Goal: Task Accomplishment & Management: Complete application form

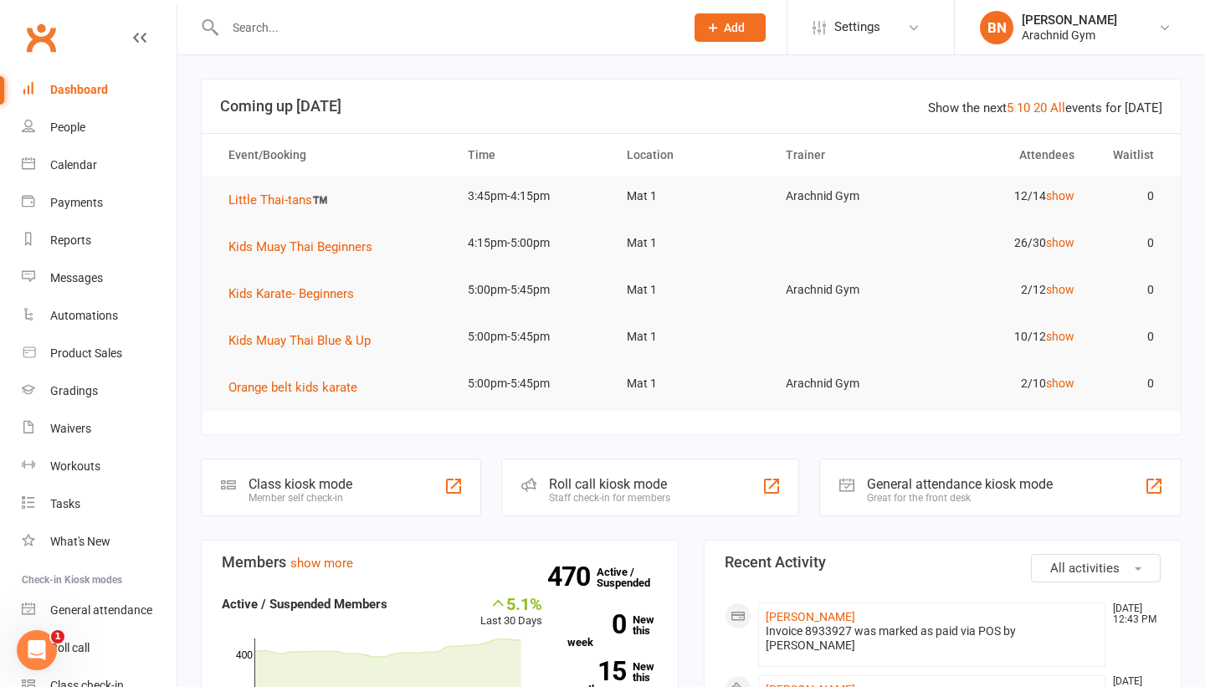
scroll to position [80, 0]
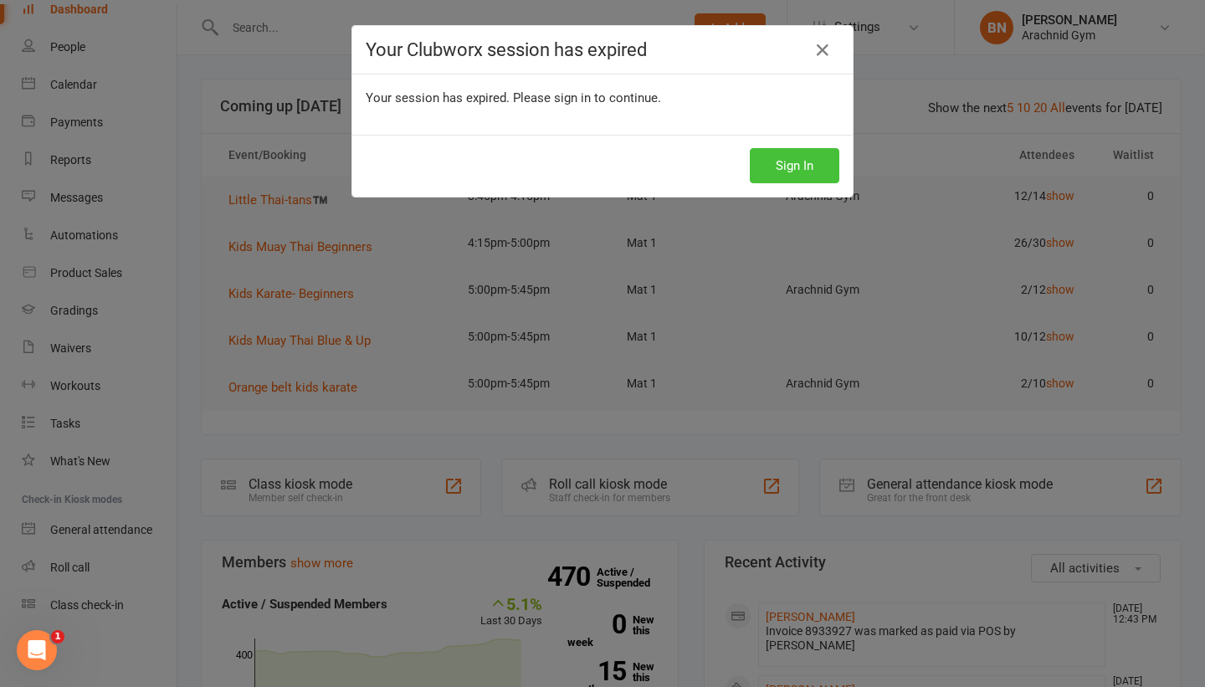
click at [809, 162] on button "Sign In" at bounding box center [795, 165] width 90 height 35
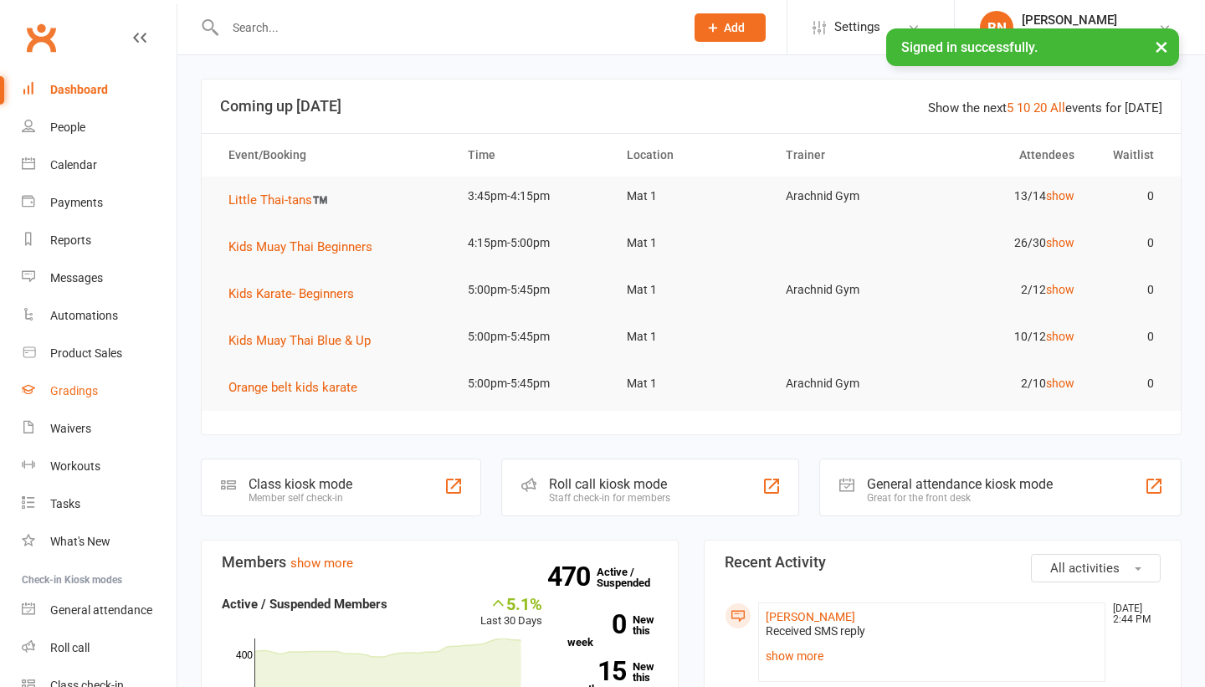
click at [64, 395] on div "Gradings" at bounding box center [74, 390] width 48 height 13
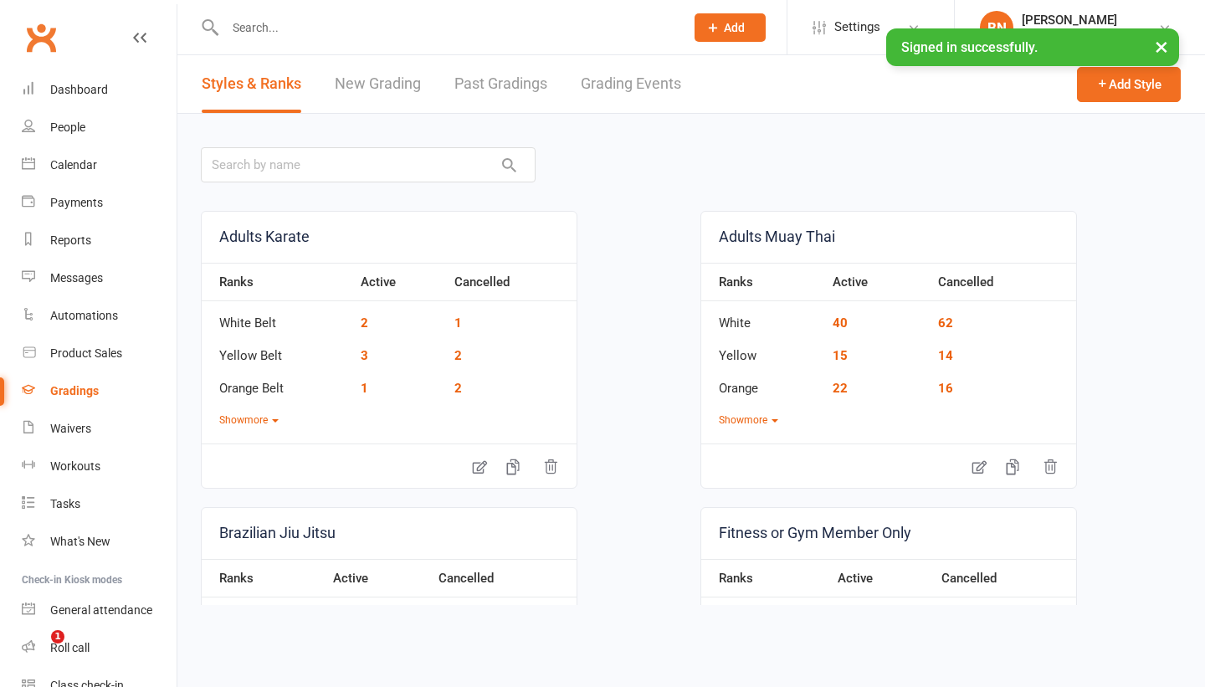
click at [648, 75] on link "Grading Events" at bounding box center [631, 84] width 100 height 58
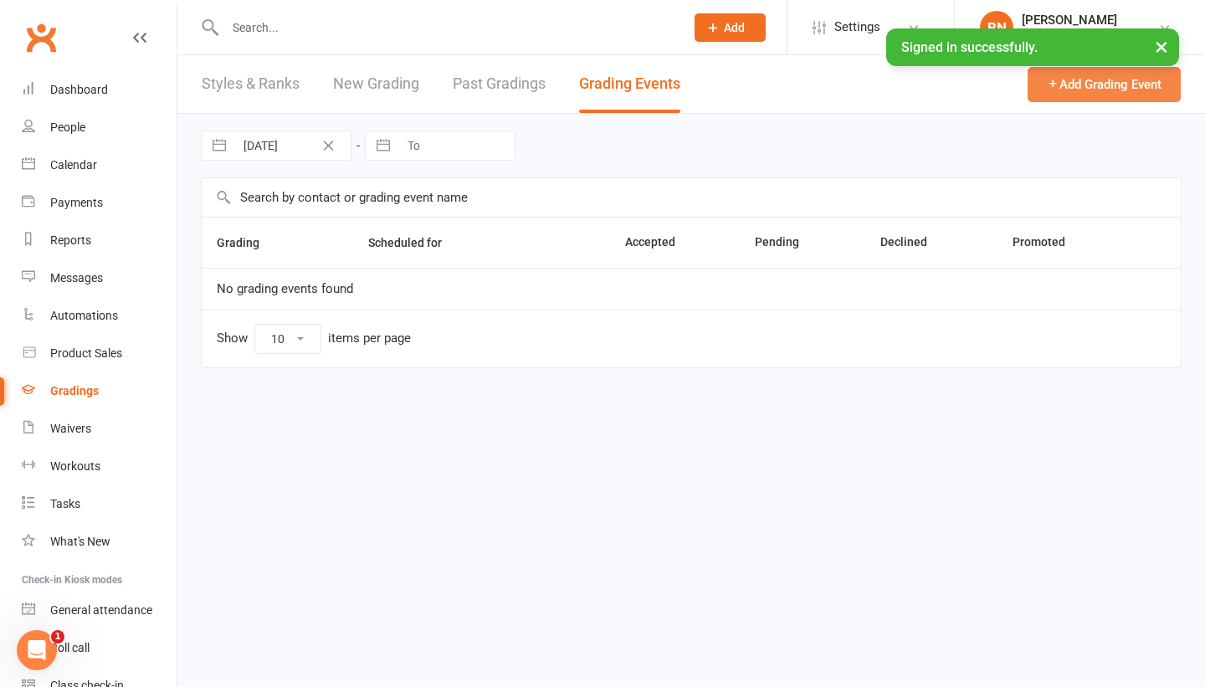
click at [1069, 92] on button "Add Grading Event" at bounding box center [1104, 84] width 153 height 35
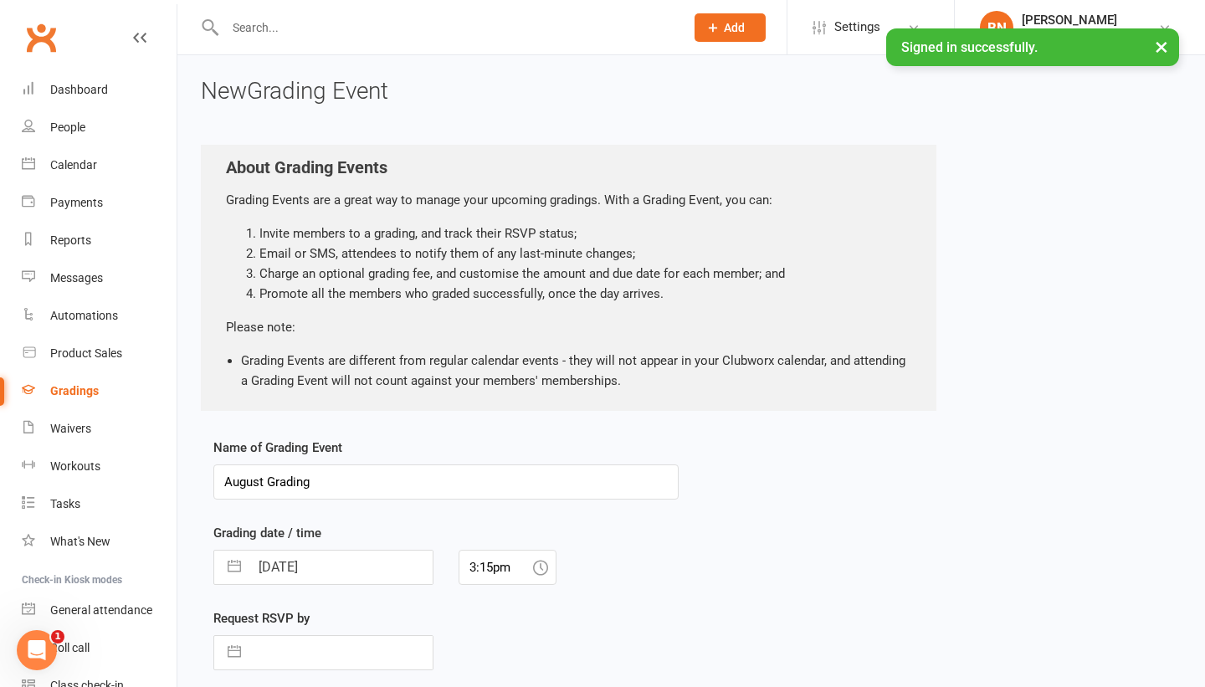
click at [264, 483] on input "August Grading" at bounding box center [445, 481] width 465 height 35
click at [289, 483] on input "September Grading" at bounding box center [445, 481] width 465 height 35
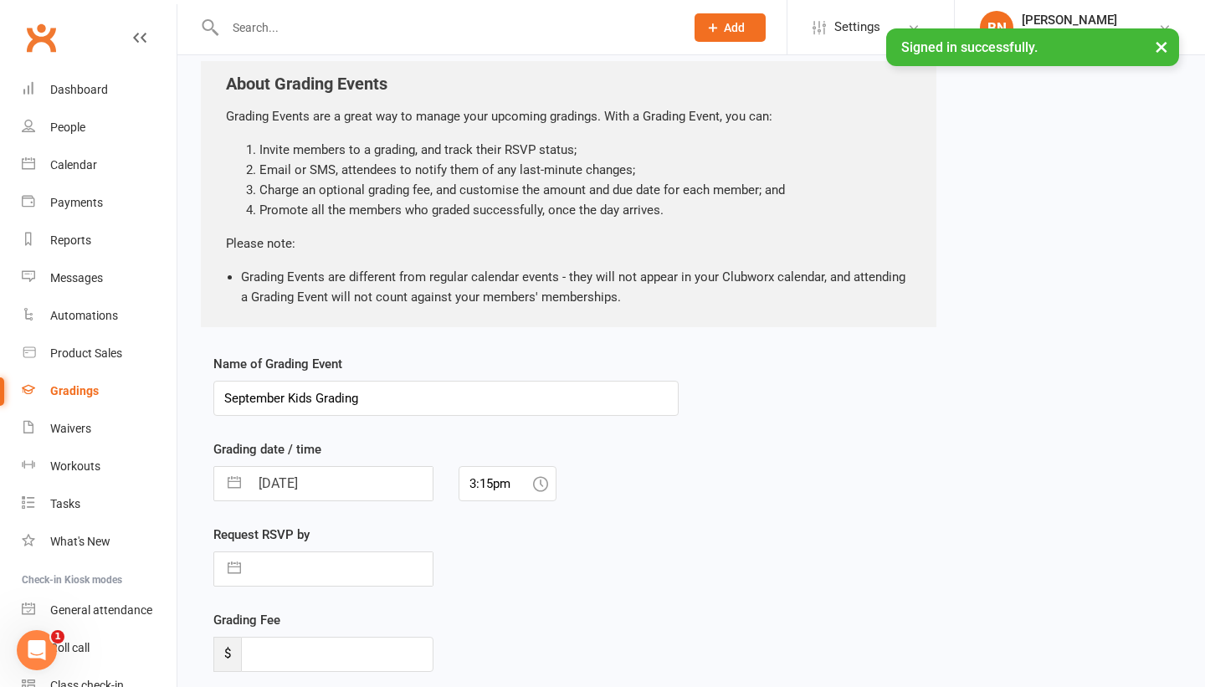
scroll to position [113, 0]
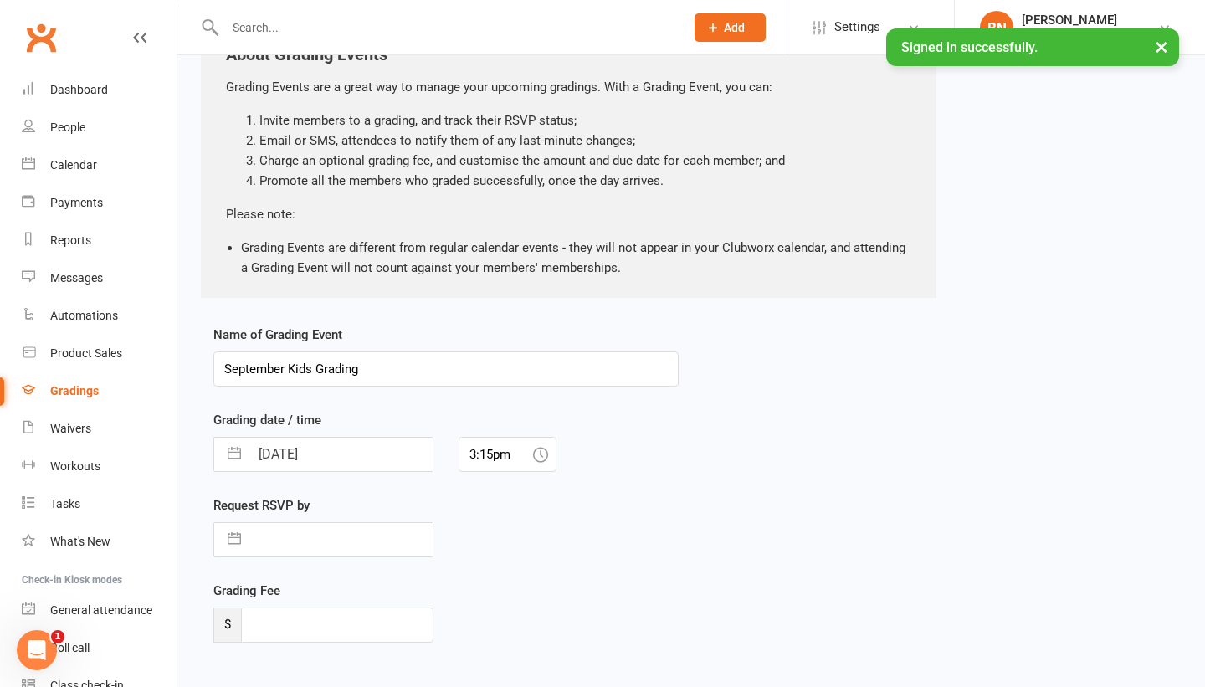
type input "September Kids Grading"
click at [544, 454] on icon at bounding box center [540, 454] width 15 height 15
click at [504, 459] on input "3:15pm" at bounding box center [508, 454] width 98 height 35
click at [239, 449] on button "button" at bounding box center [234, 454] width 30 height 33
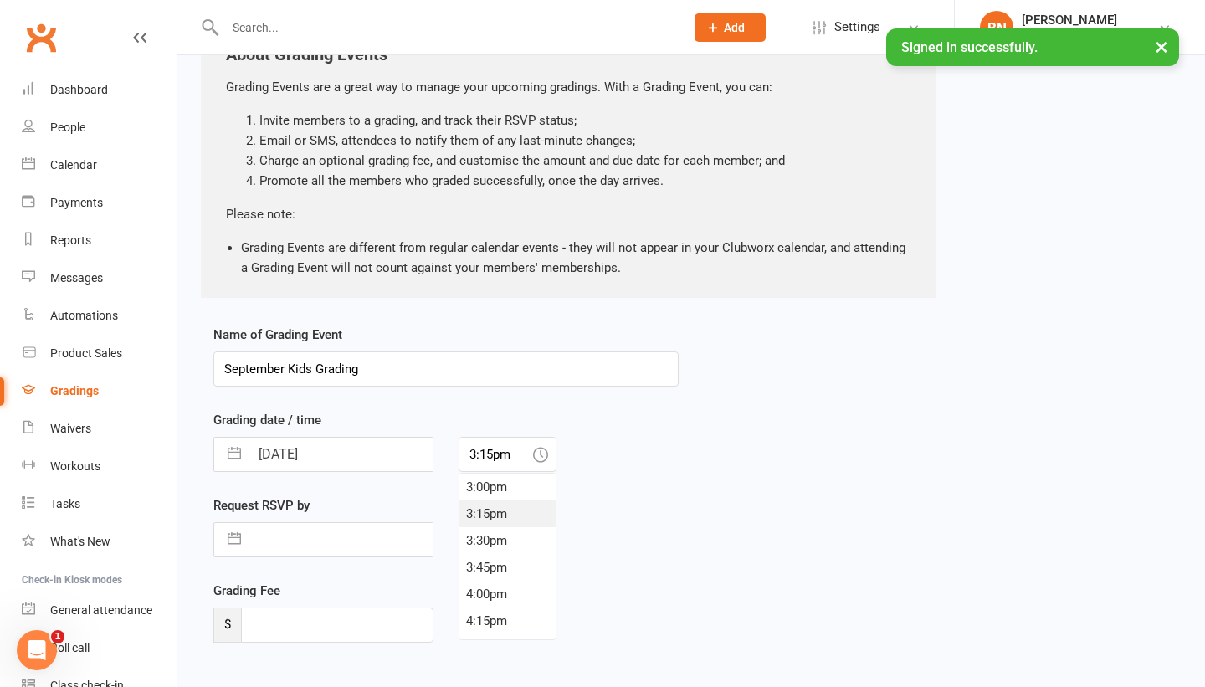
select select "6"
select select "2025"
select select "7"
select select "2025"
select select "8"
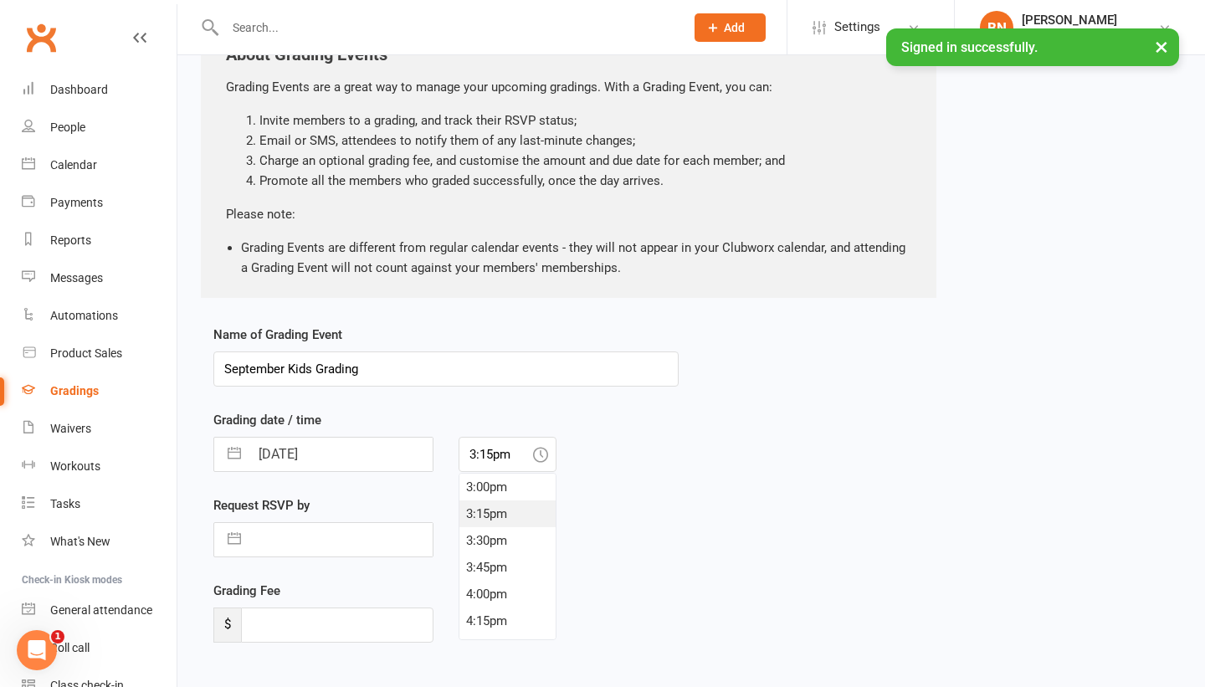
select select "2025"
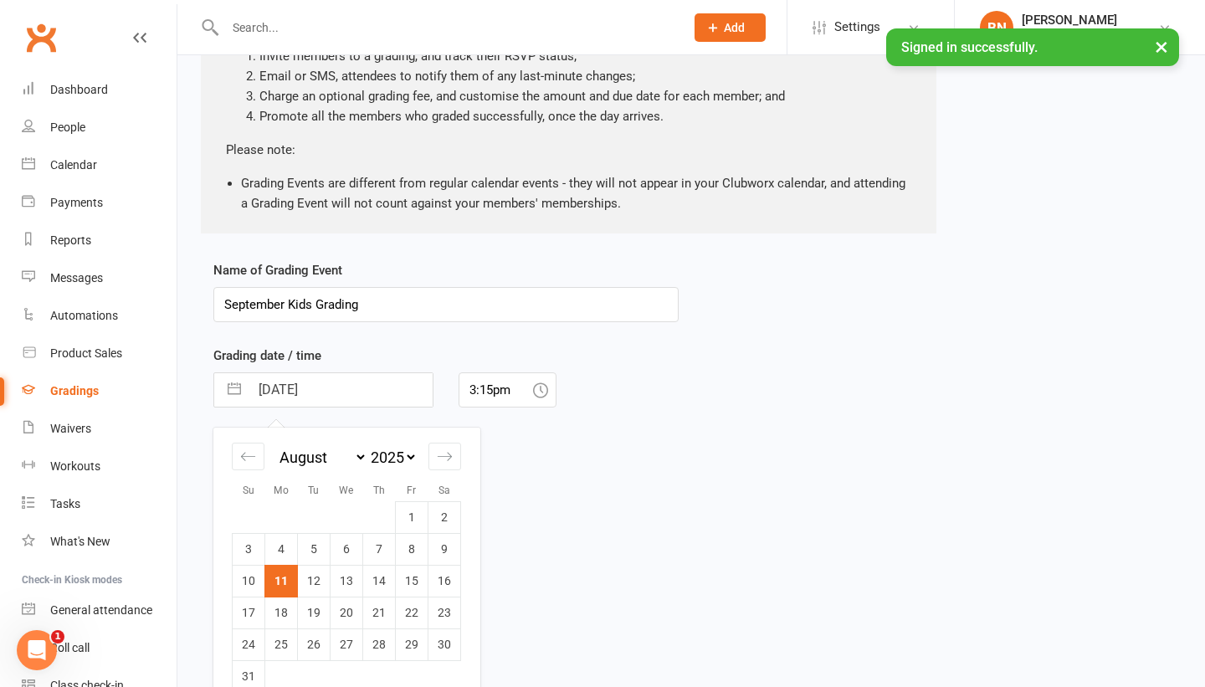
scroll to position [225, 0]
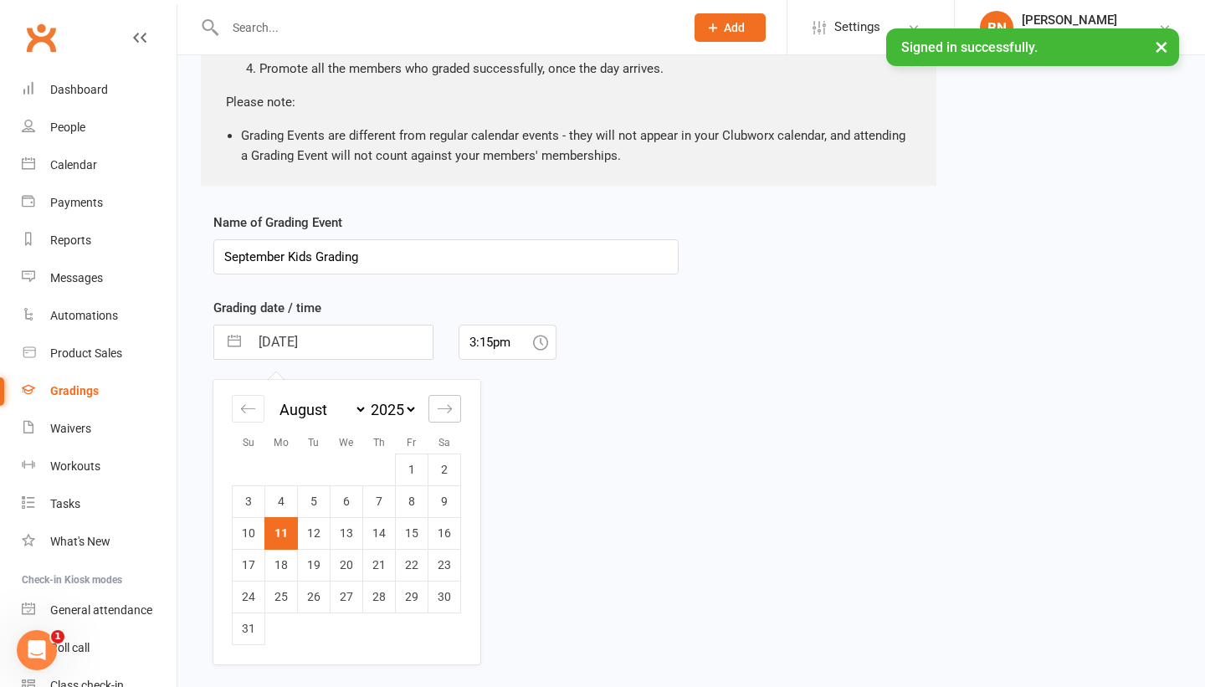
click at [437, 410] on icon "Move forward to switch to the next month." at bounding box center [445, 409] width 16 height 16
select select "9"
select select "2025"
click at [371, 507] on td "11" at bounding box center [379, 501] width 33 height 32
type input "11 Sep 2025"
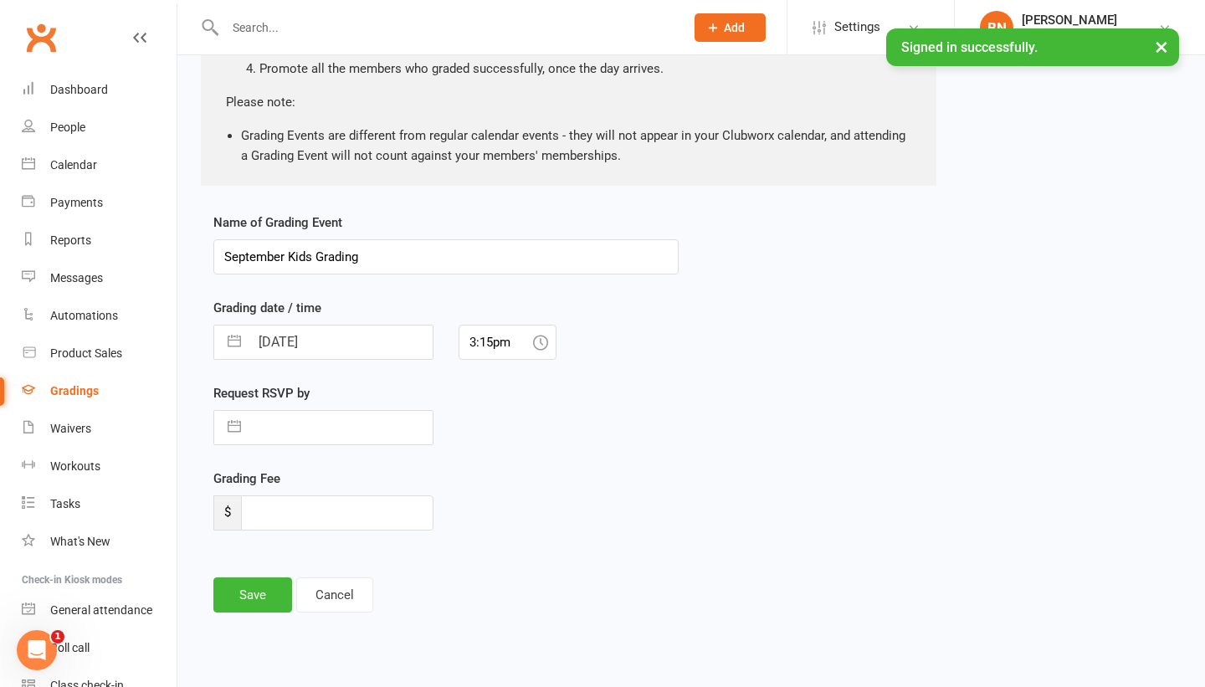
click at [534, 341] on icon at bounding box center [540, 342] width 15 height 15
click at [505, 341] on input "3:15pm" at bounding box center [508, 342] width 98 height 35
click at [233, 344] on button "button" at bounding box center [234, 342] width 30 height 33
select select "7"
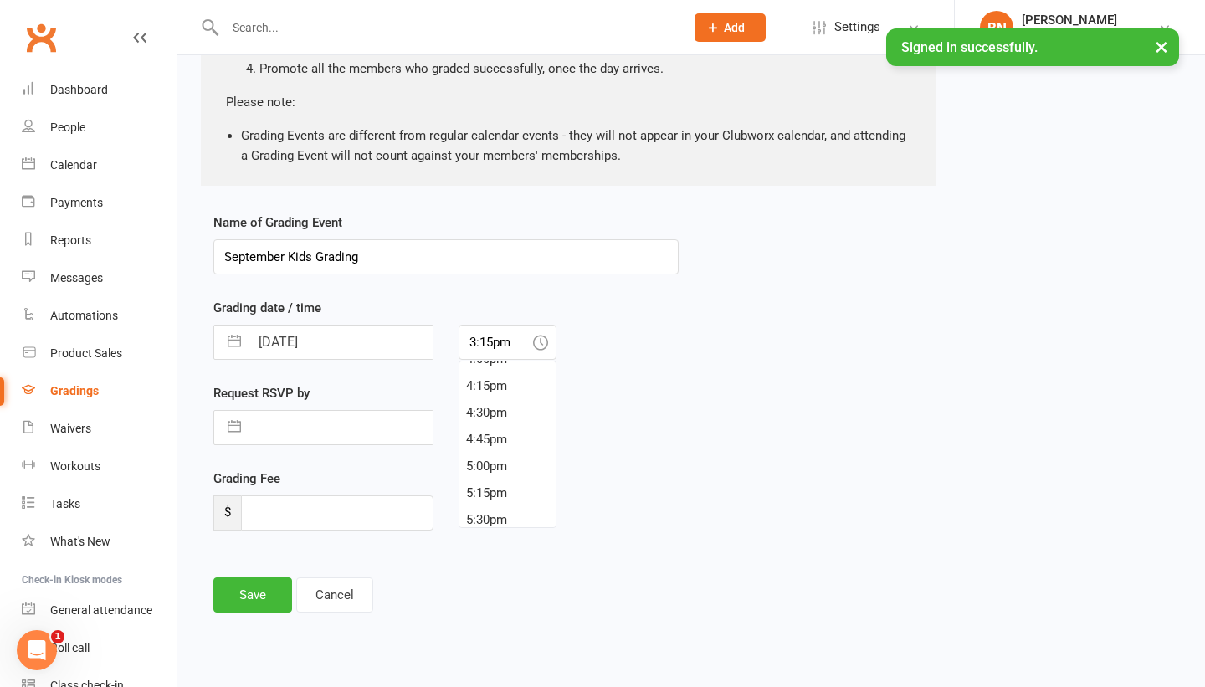
select select "2025"
select select "8"
select select "2025"
select select "9"
select select "2025"
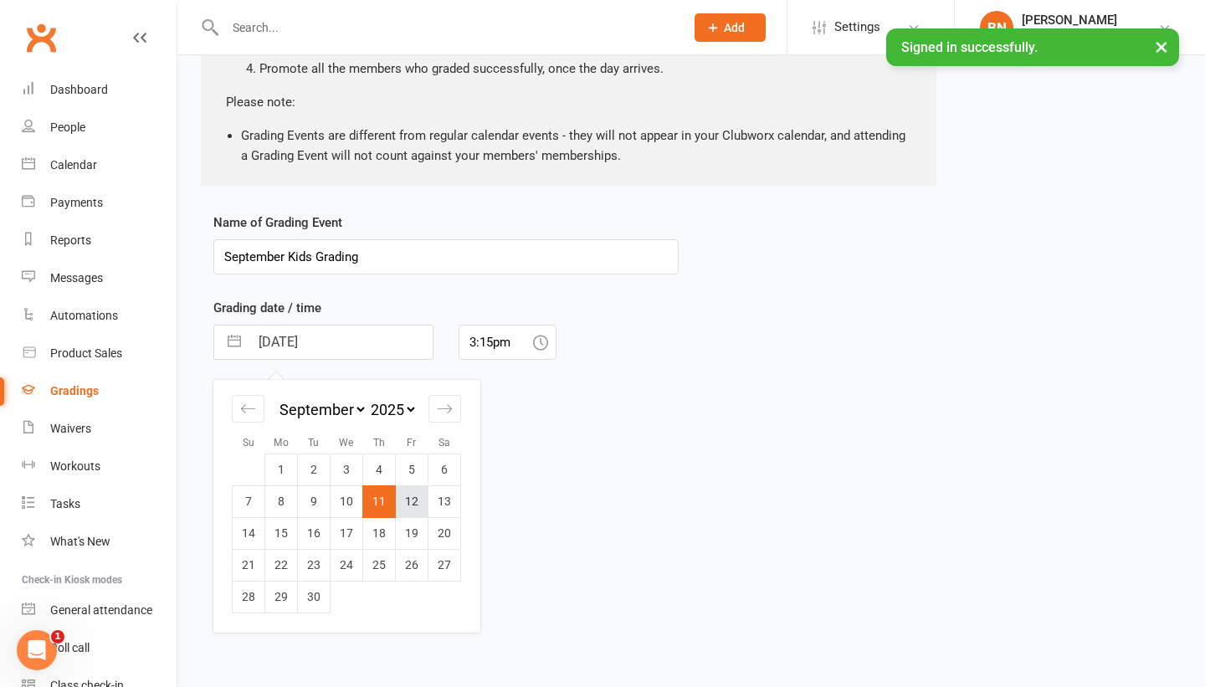
click at [408, 501] on td "12" at bounding box center [412, 501] width 33 height 32
type input "12 Sep 2025"
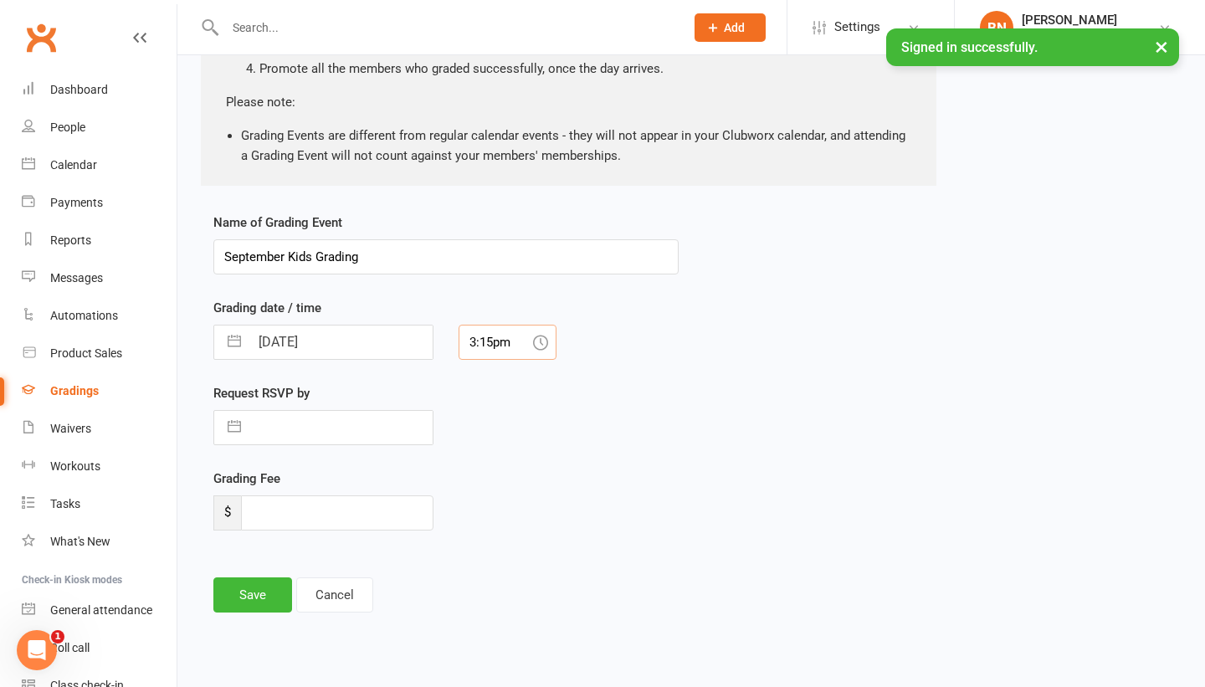
click at [535, 351] on input "3:15pm" at bounding box center [508, 342] width 98 height 35
click at [502, 492] on div "4:30pm" at bounding box center [507, 494] width 96 height 27
type input "4:30pm"
click at [277, 586] on button "Save" at bounding box center [252, 594] width 79 height 35
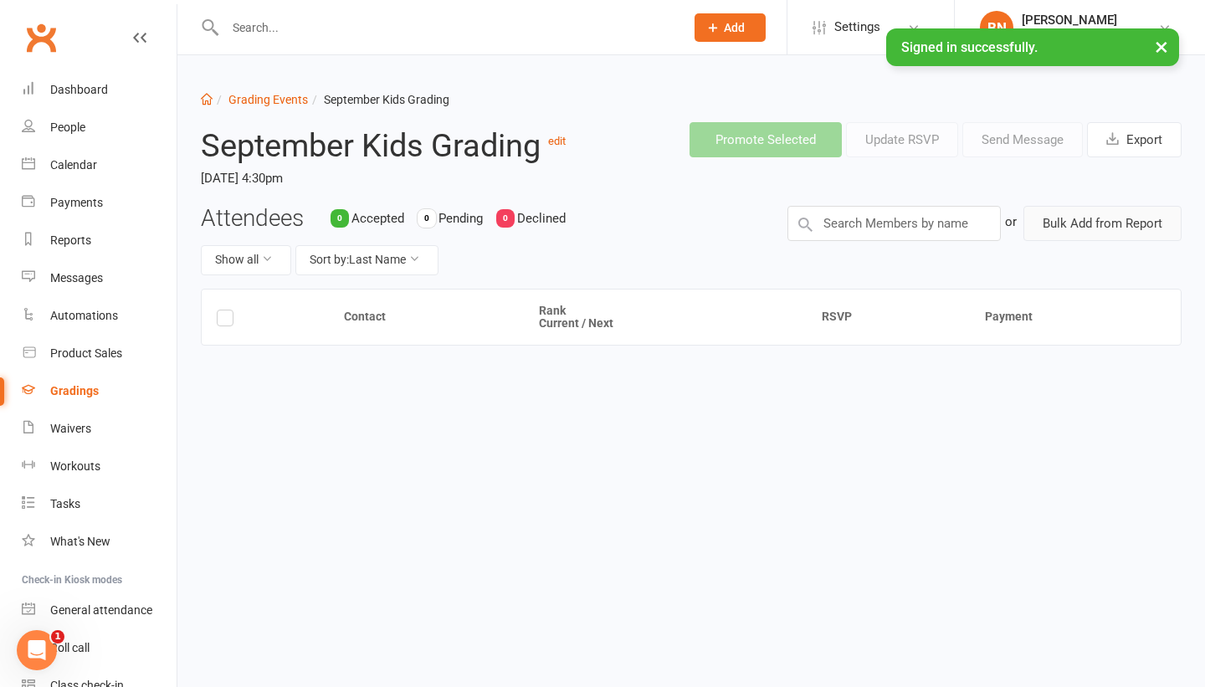
click at [1071, 228] on button "Bulk Add from Report" at bounding box center [1102, 223] width 158 height 35
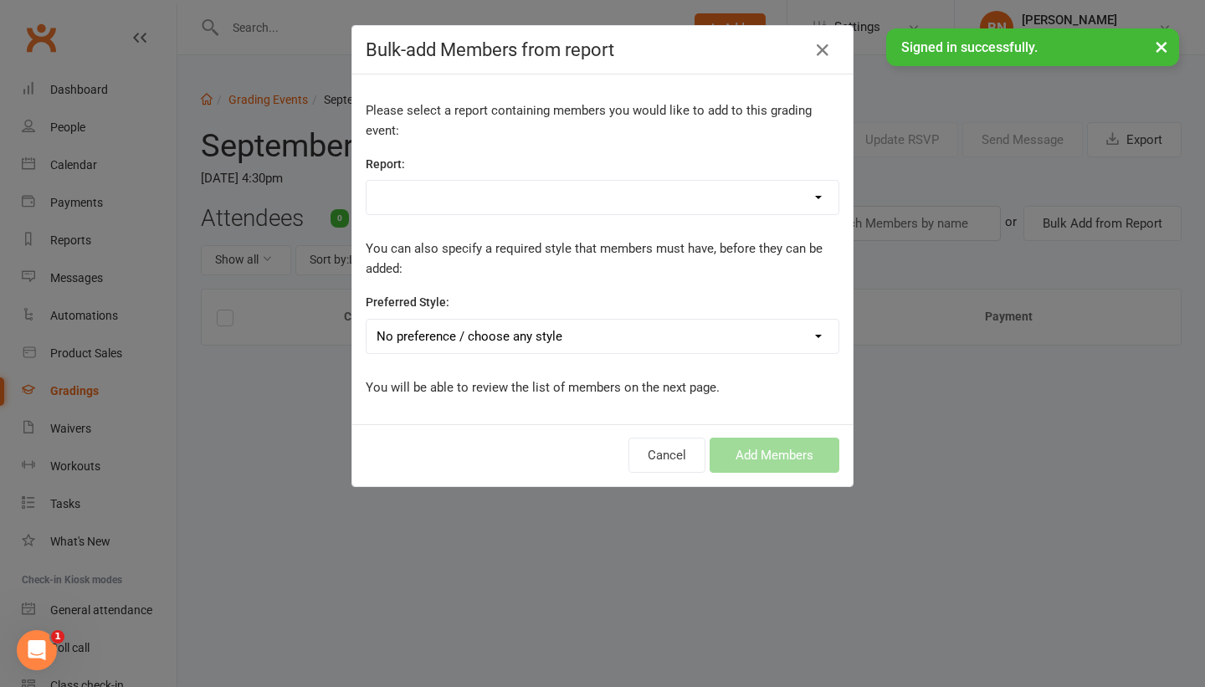
click at [776, 208] on select "7-12s Adults ALL Active members General Teens Under 7s" at bounding box center [603, 197] width 472 height 33
select select "193934"
click at [766, 316] on div "Preferred Style: No preference / choose any style Adults Karate Adults Muay Tha…" at bounding box center [603, 322] width 474 height 61
click at [751, 331] on select "No preference / choose any style Adults Karate Adults Muay Thai Brazilian Jiu J…" at bounding box center [603, 336] width 472 height 33
click at [650, 194] on select "7-12s Adults ALL Active members General Teens Under 7s" at bounding box center [603, 197] width 472 height 33
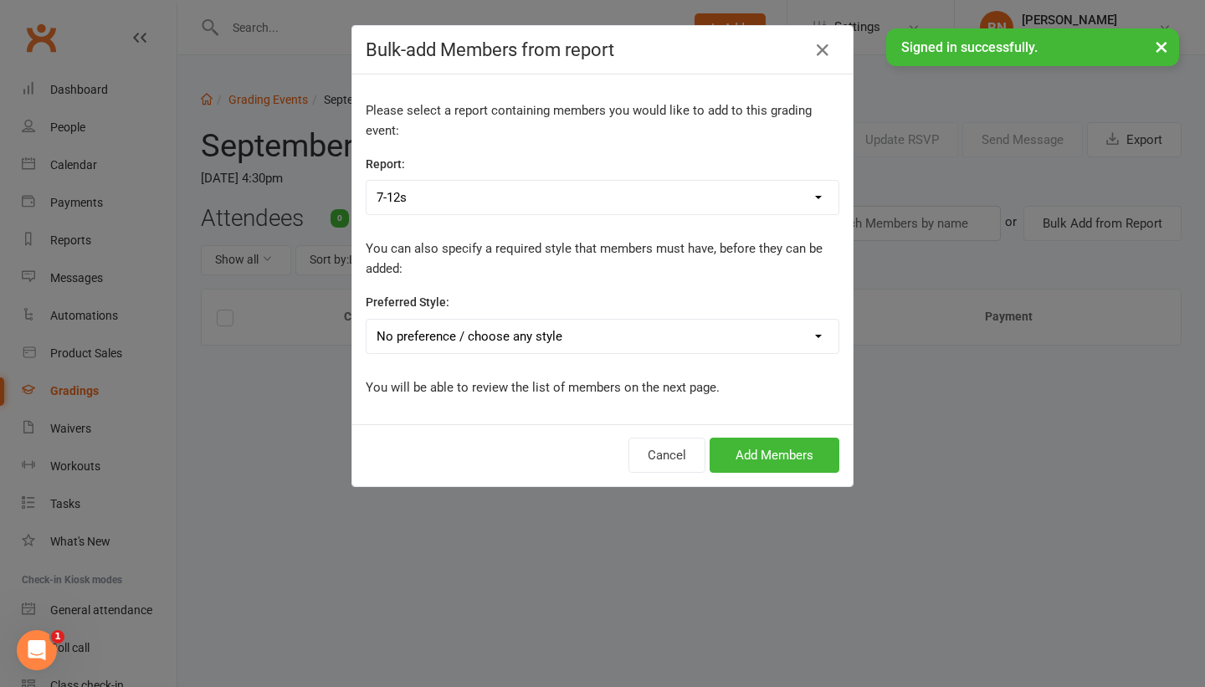
click at [603, 344] on select "No preference / choose any style Adults Karate Adults Muay Thai Brazilian Jiu J…" at bounding box center [603, 336] width 472 height 33
select select "2290"
click at [612, 208] on select "7-12s Adults ALL Active members General Teens Under 7s" at bounding box center [603, 197] width 472 height 33
click at [552, 323] on select "No preference / choose any style Adults Karate Adults Muay Thai Brazilian Jiu J…" at bounding box center [603, 336] width 472 height 33
click at [782, 447] on button "Add Members" at bounding box center [775, 455] width 130 height 35
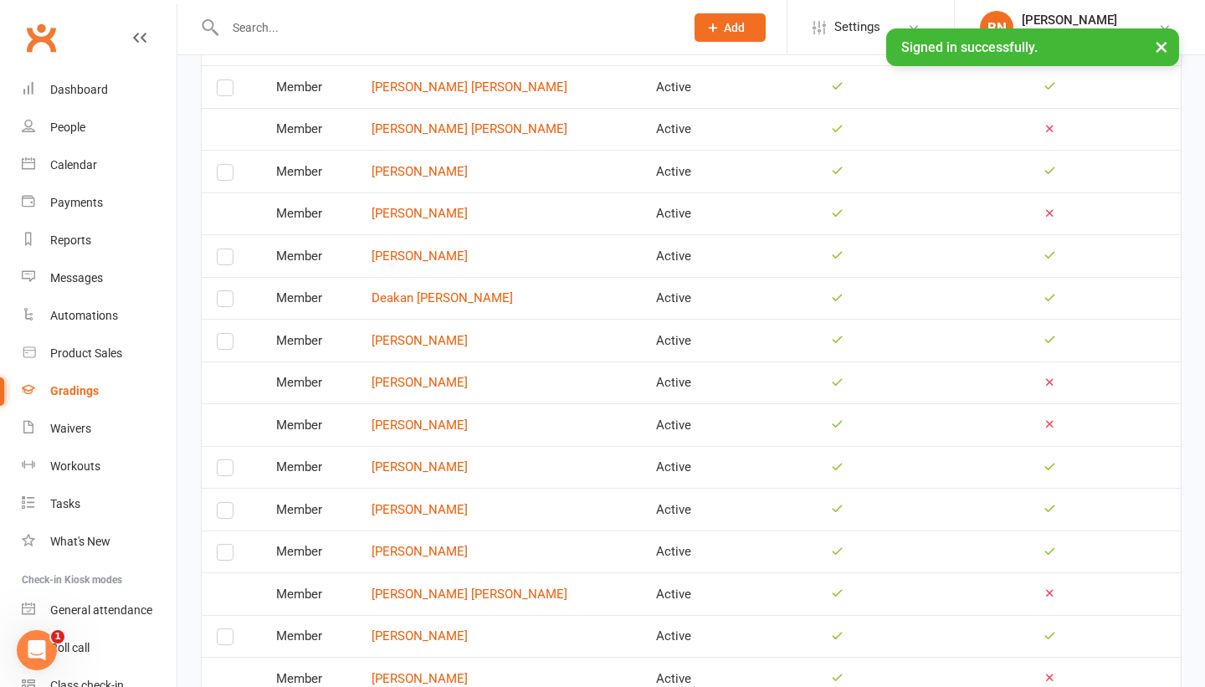
scroll to position [1907, 0]
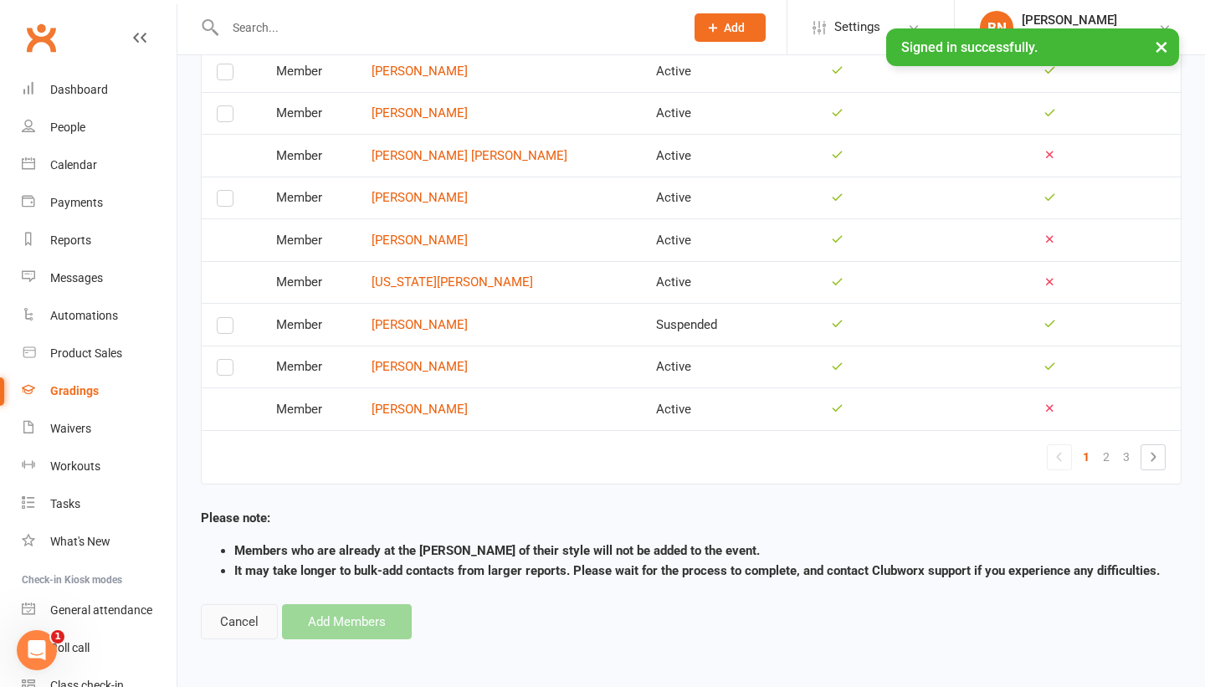
click at [244, 633] on button "Cancel" at bounding box center [239, 621] width 77 height 35
